Goal: Use online tool/utility: Utilize a website feature to perform a specific function

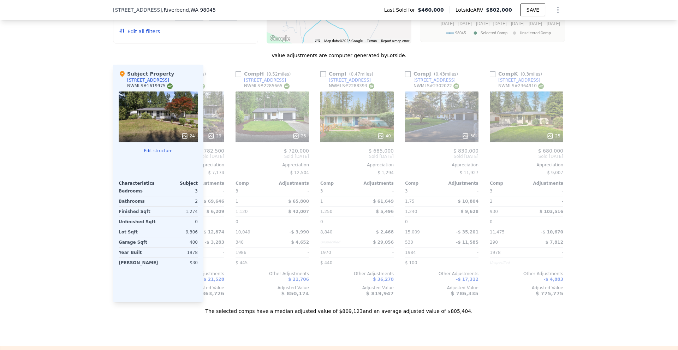
scroll to position [0, 574]
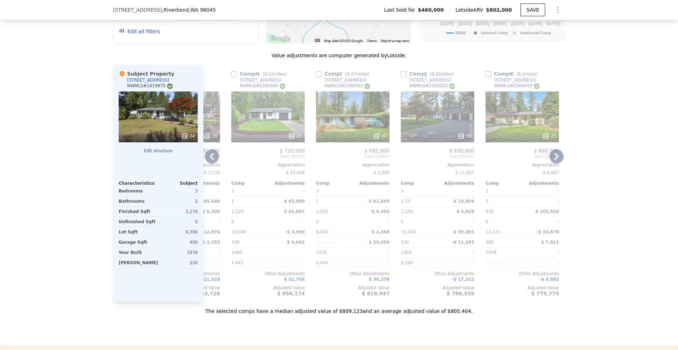
click at [382, 137] on div at bounding box center [352, 136] width 73 height 13
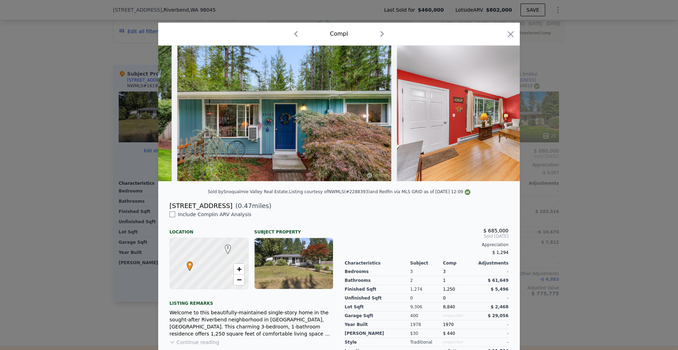
scroll to position [0, 205]
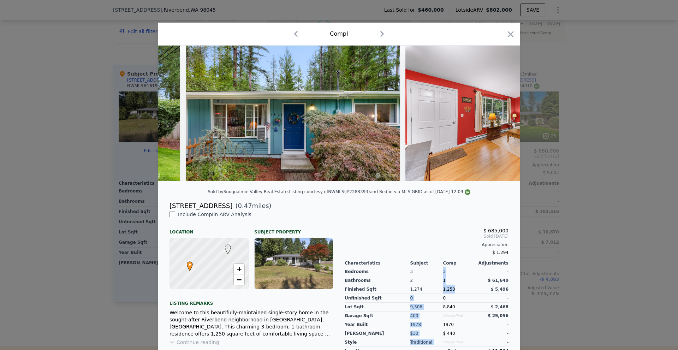
drag, startPoint x: 440, startPoint y: 294, endPoint x: 457, endPoint y: 294, distance: 16.9
click at [457, 294] on div "Bedrooms Bathrooms Finished Sqft Unfinished Sqft Lot Sqft Garage Sqft Year Buil…" at bounding box center [426, 306] width 164 height 81
click at [457, 294] on div "1,250" at bounding box center [459, 289] width 33 height 9
click at [606, 220] on div at bounding box center [339, 175] width 678 height 350
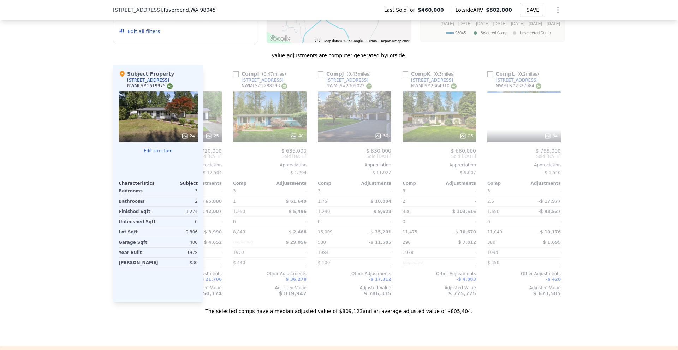
scroll to position [0, 672]
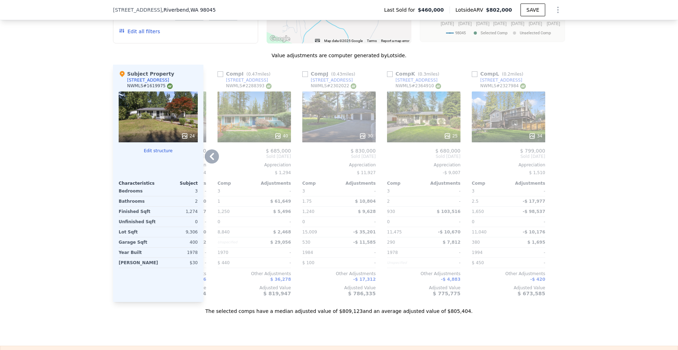
click at [433, 137] on div "25" at bounding box center [423, 135] width 67 height 7
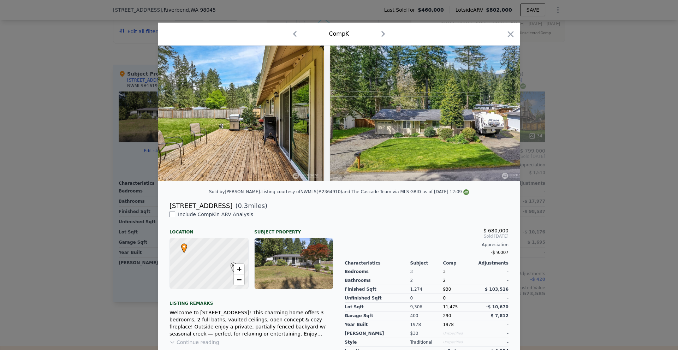
scroll to position [0, 2901]
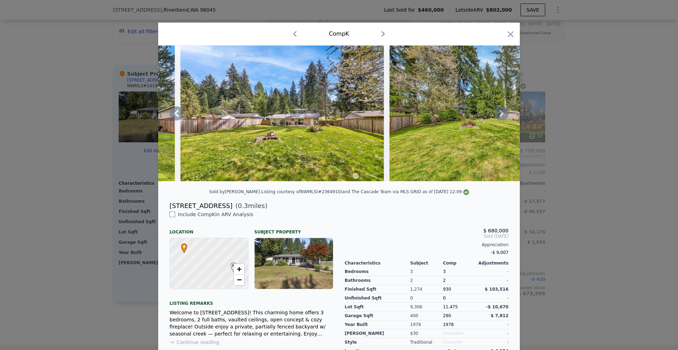
drag, startPoint x: 370, startPoint y: 190, endPoint x: 364, endPoint y: 183, distance: 8.8
click at [365, 183] on div at bounding box center [338, 116] width 361 height 141
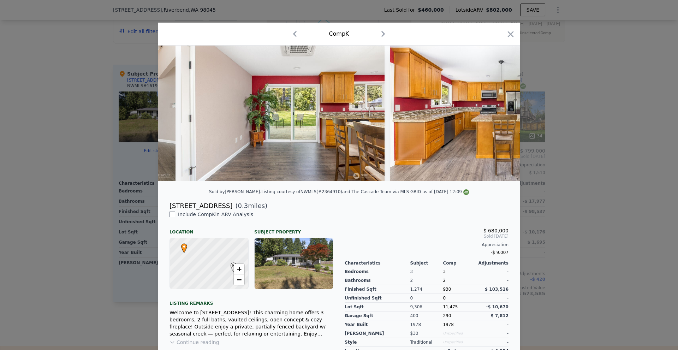
scroll to position [0, 870]
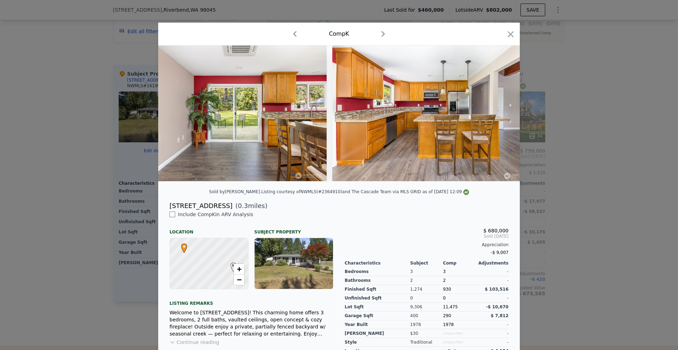
click at [559, 209] on div at bounding box center [339, 175] width 678 height 350
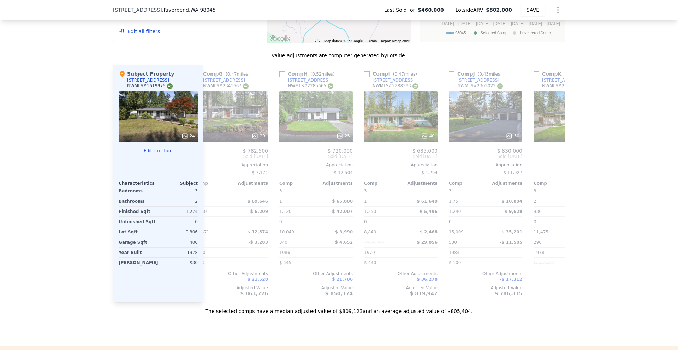
scroll to position [0, 503]
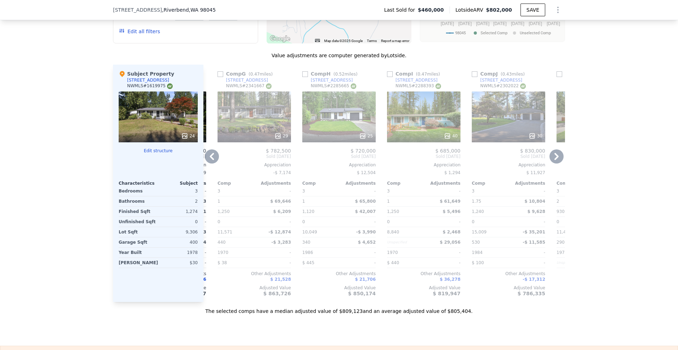
click at [355, 139] on div "25" at bounding box center [338, 135] width 67 height 7
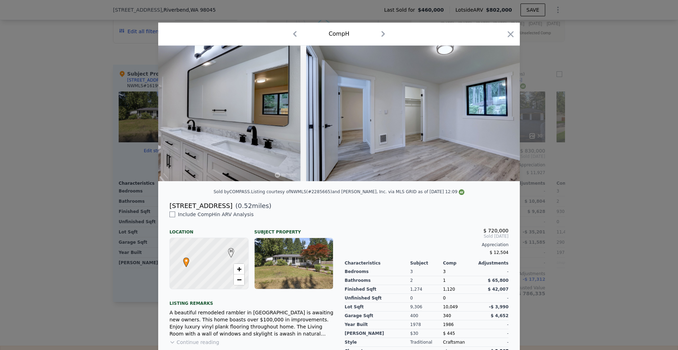
scroll to position [0, 3775]
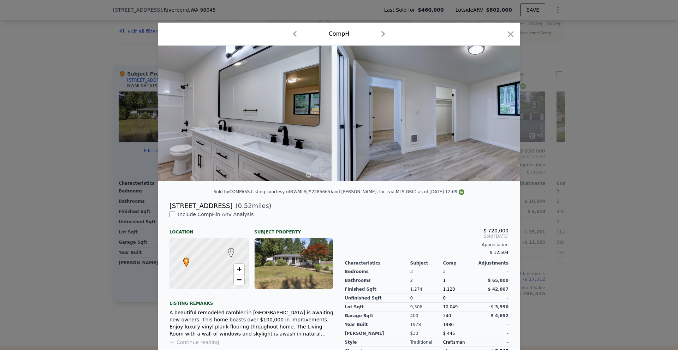
click at [605, 190] on div at bounding box center [339, 175] width 678 height 350
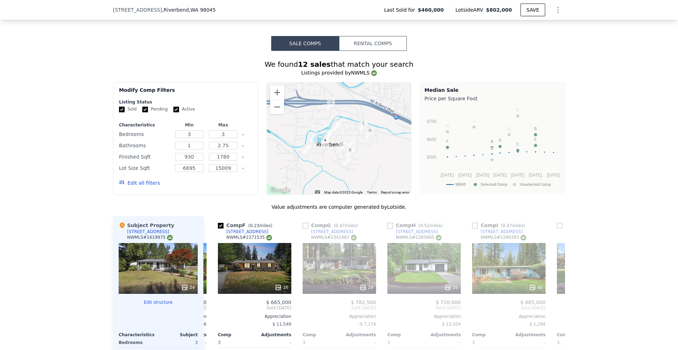
scroll to position [598, 0]
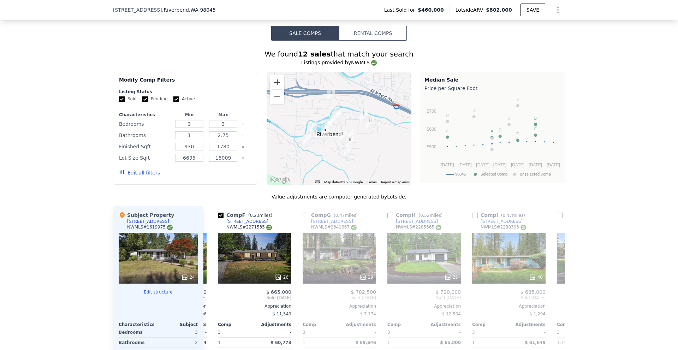
click at [276, 89] on button "Zoom in" at bounding box center [277, 82] width 14 height 14
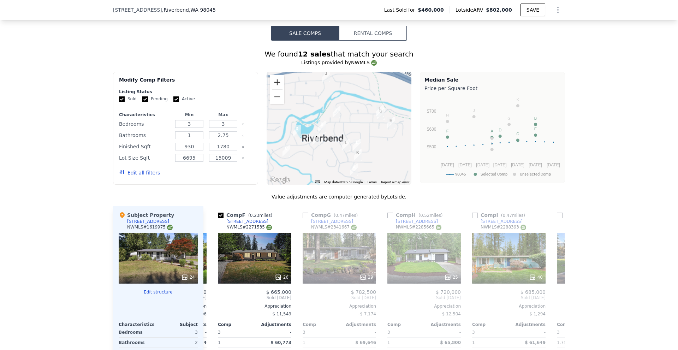
click at [276, 89] on button "Zoom in" at bounding box center [277, 82] width 14 height 14
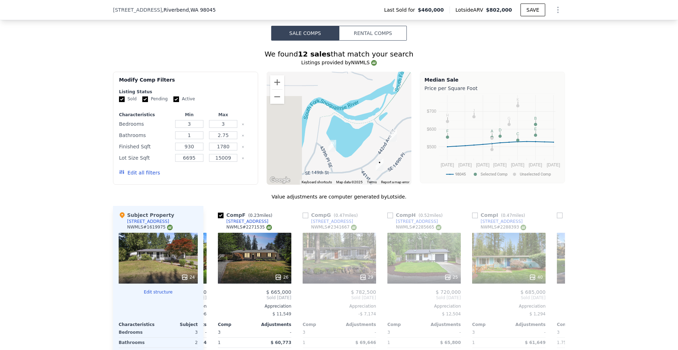
drag, startPoint x: 332, startPoint y: 136, endPoint x: 426, endPoint y: 140, distance: 94.3
click at [426, 140] on div "Modify Comp Filters Listing Status Sold Pending Active Characteristics Min Max …" at bounding box center [339, 128] width 452 height 113
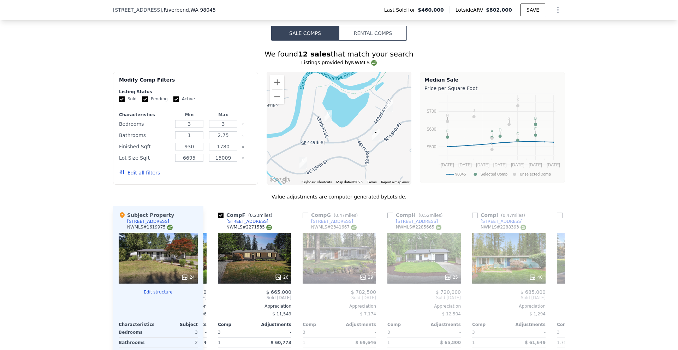
drag, startPoint x: 362, startPoint y: 160, endPoint x: 346, endPoint y: 130, distance: 34.4
click at [346, 130] on div at bounding box center [338, 128] width 145 height 113
click at [274, 100] on button "Zoom out" at bounding box center [277, 97] width 14 height 14
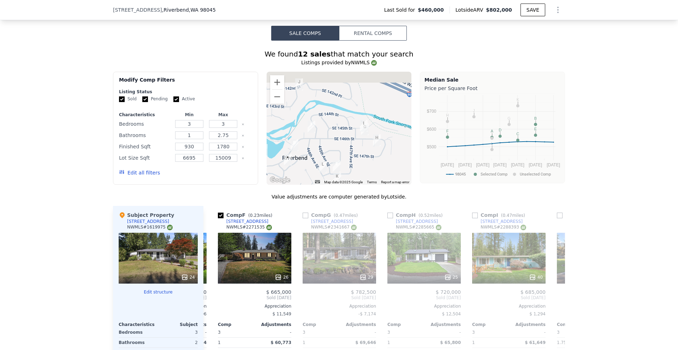
drag, startPoint x: 388, startPoint y: 120, endPoint x: 293, endPoint y: 157, distance: 101.6
click at [293, 157] on div at bounding box center [338, 128] width 145 height 113
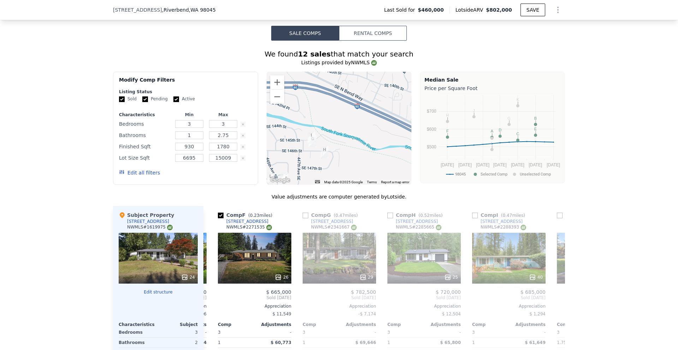
drag, startPoint x: 325, startPoint y: 160, endPoint x: 392, endPoint y: 136, distance: 70.8
click at [392, 136] on div at bounding box center [338, 128] width 145 height 113
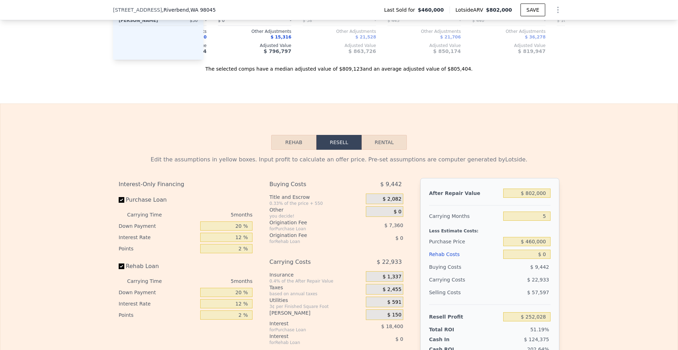
scroll to position [1127, 0]
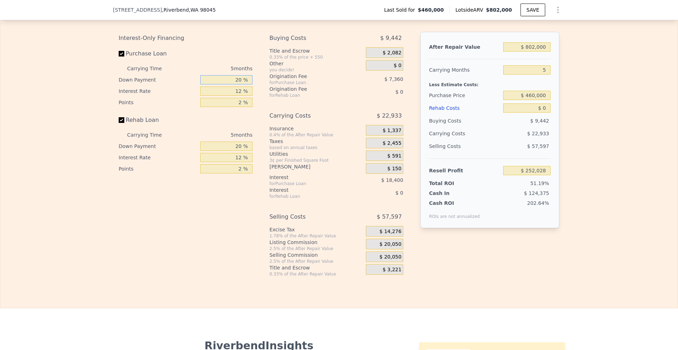
click at [237, 84] on input "20 %" at bounding box center [226, 79] width 52 height 9
type input "10 %"
type input "1 %"
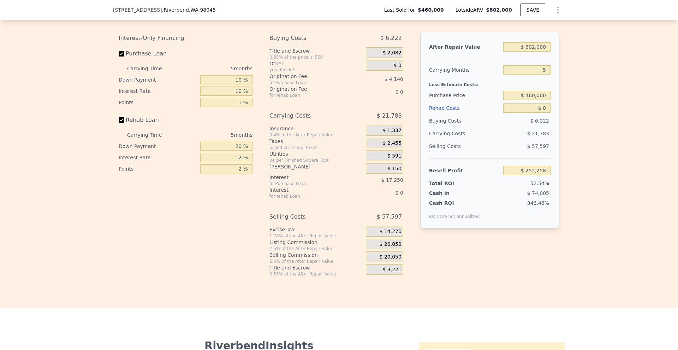
type input "$ 256,398"
type input "10 %"
type input "1 %"
click at [392, 247] on span "$ 20,050" at bounding box center [390, 244] width 22 height 6
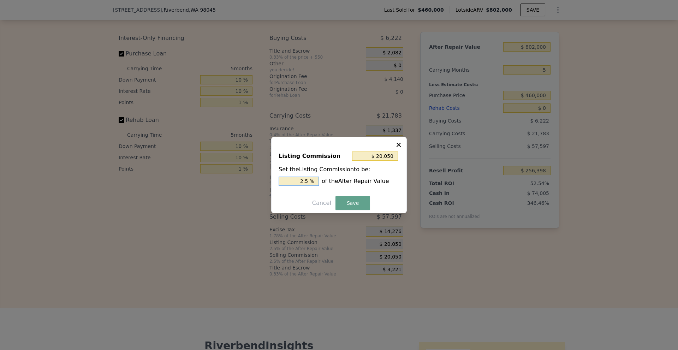
click at [302, 179] on input "2.5 %" at bounding box center [298, 180] width 40 height 9
type input "$ 12,030"
type input "1.5 %"
click at [352, 198] on button "Save" at bounding box center [352, 203] width 35 height 14
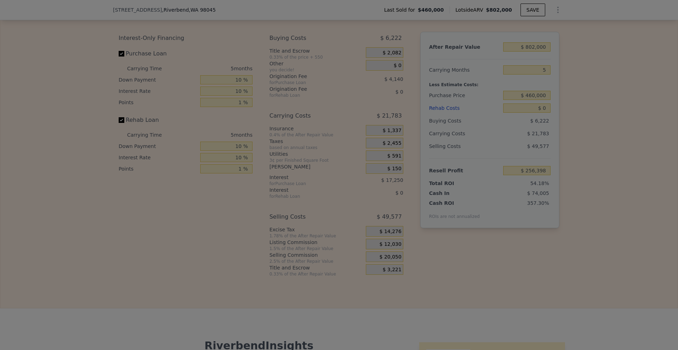
type input "$ 264,418"
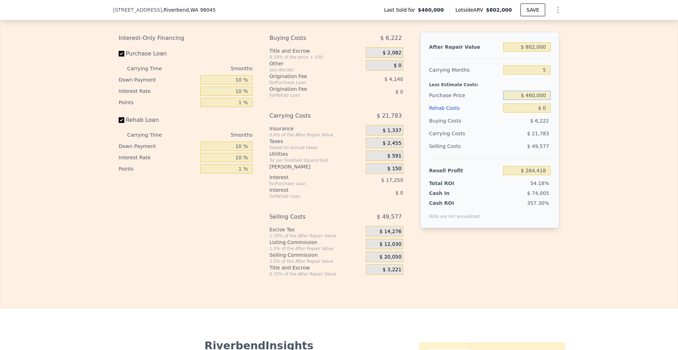
drag, startPoint x: 527, startPoint y: 104, endPoint x: 532, endPoint y: 104, distance: 5.0
click at [532, 100] on input "$ 460,000" at bounding box center [526, 95] width 47 height 9
type input "$ 550,000"
drag, startPoint x: 540, startPoint y: 117, endPoint x: 552, endPoint y: 118, distance: 12.7
click at [552, 118] on div "After Repair Value $ 802,000 Carrying Months 5 Less Estimate Costs: Purchase Pr…" at bounding box center [489, 130] width 139 height 196
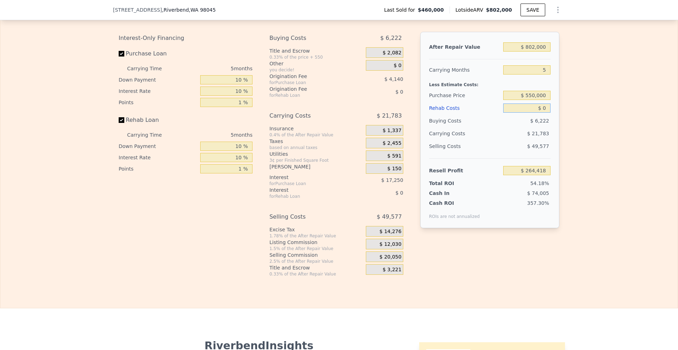
type input "$ 169,933"
type input "$ 60"
type input "$ 169,872"
type input "$ 6,000"
type input "$ 163,654"
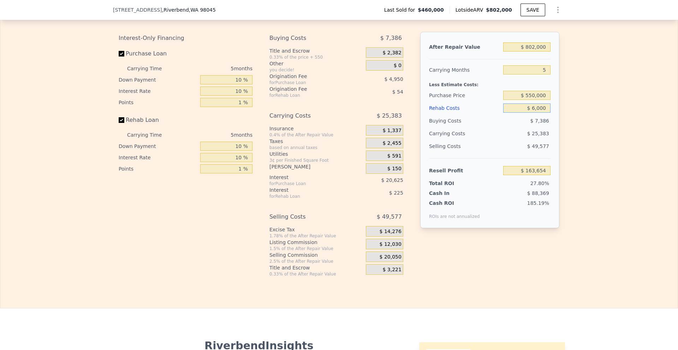
type input "$ 60,000"
type input "$ 107,143"
type input "$ 60,000"
click at [565, 108] on div "Edit the assumptions in yellow boxes. Input profit to calculate an offer price.…" at bounding box center [338, 140] width 677 height 273
click at [530, 52] on input "$ 802,000" at bounding box center [526, 46] width 47 height 9
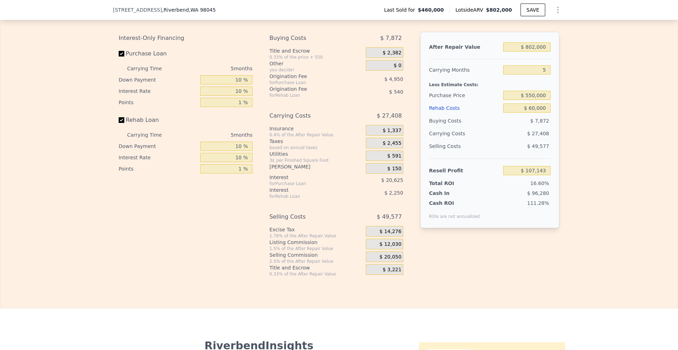
click at [577, 76] on div "Edit the assumptions in yellow boxes. Input profit to calculate an offer price.…" at bounding box center [338, 140] width 677 height 273
click at [530, 100] on input "$ 550,000" at bounding box center [526, 95] width 47 height 9
type input "$ 560,000"
click at [564, 130] on div "Edit the assumptions in yellow boxes. Input profit to calculate an offer price.…" at bounding box center [338, 140] width 677 height 273
type input "$ 96,645"
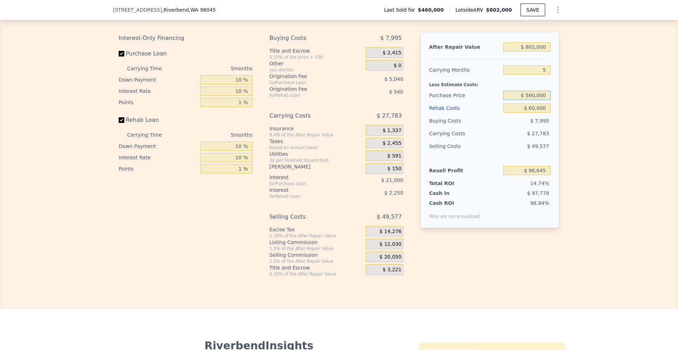
click at [530, 100] on input "$ 560,000" at bounding box center [526, 95] width 47 height 9
type input "$ 580,000"
click at [589, 123] on div "Edit the assumptions in yellow boxes. Input profit to calculate an offer price.…" at bounding box center [338, 140] width 677 height 273
type input "$ 75,649"
click at [531, 100] on input "$ 580,000" at bounding box center [526, 95] width 47 height 9
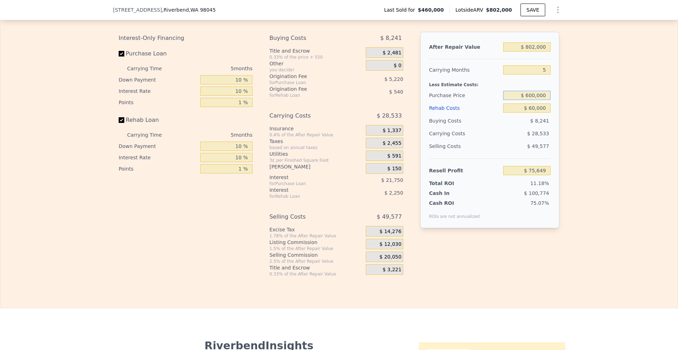
type input "$ 600,000"
click at [607, 102] on div "Edit the assumptions in yellow boxes. Input profit to calculate an offer price.…" at bounding box center [338, 140] width 677 height 273
type input "$ 54,652"
drag, startPoint x: 526, startPoint y: 105, endPoint x: 531, endPoint y: 105, distance: 5.3
click at [531, 100] on input "$ 600,000" at bounding box center [526, 95] width 47 height 9
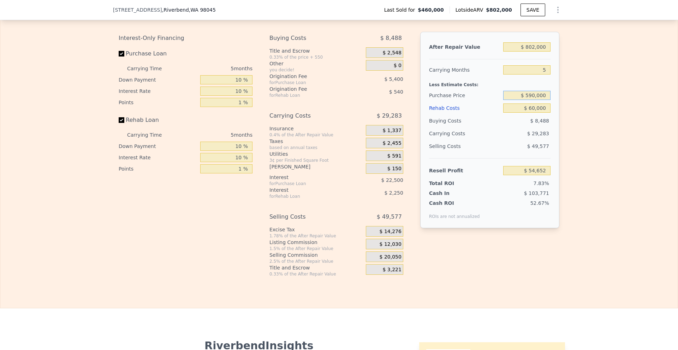
type input "$ 590,000"
click at [588, 89] on div "Edit the assumptions in yellow boxes. Input profit to calculate an offer price.…" at bounding box center [338, 140] width 677 height 273
type input "$ 65,150"
click at [571, 104] on div "Edit the assumptions in yellow boxes. Input profit to calculate an offer price.…" at bounding box center [338, 140] width 677 height 273
type input "$ 0"
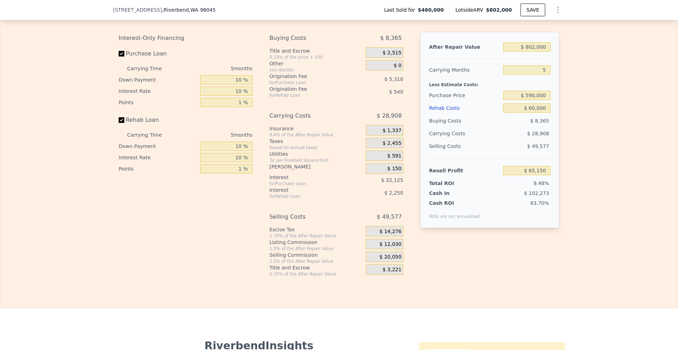
type input "$ 252,028"
click at [610, 135] on div "Edit the assumptions in yellow boxes. Input profit to calculate an offer price.…" at bounding box center [338, 140] width 677 height 273
click at [528, 100] on input "$ 590,000" at bounding box center [526, 95] width 47 height 9
type input "$ 550,000"
click at [591, 131] on div "Edit the assumptions in yellow boxes. Input profit to calculate an offer price.…" at bounding box center [338, 140] width 677 height 273
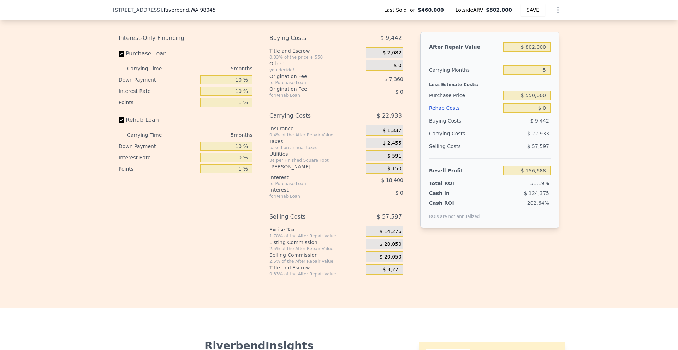
type input "$ 252,028"
click at [594, 118] on div "Edit the assumptions in yellow boxes. Input profit to calculate an offer price.…" at bounding box center [338, 140] width 677 height 273
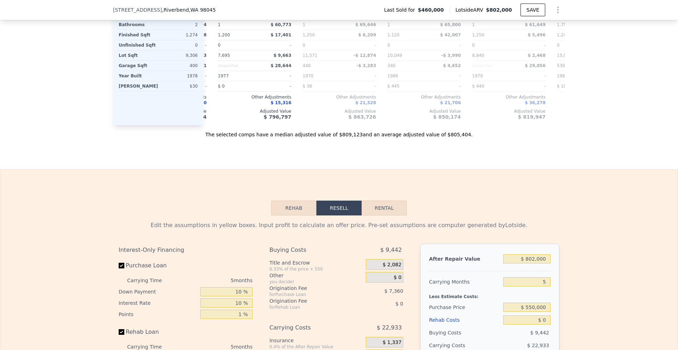
scroll to position [1092, 0]
